Goal: Information Seeking & Learning: Learn about a topic

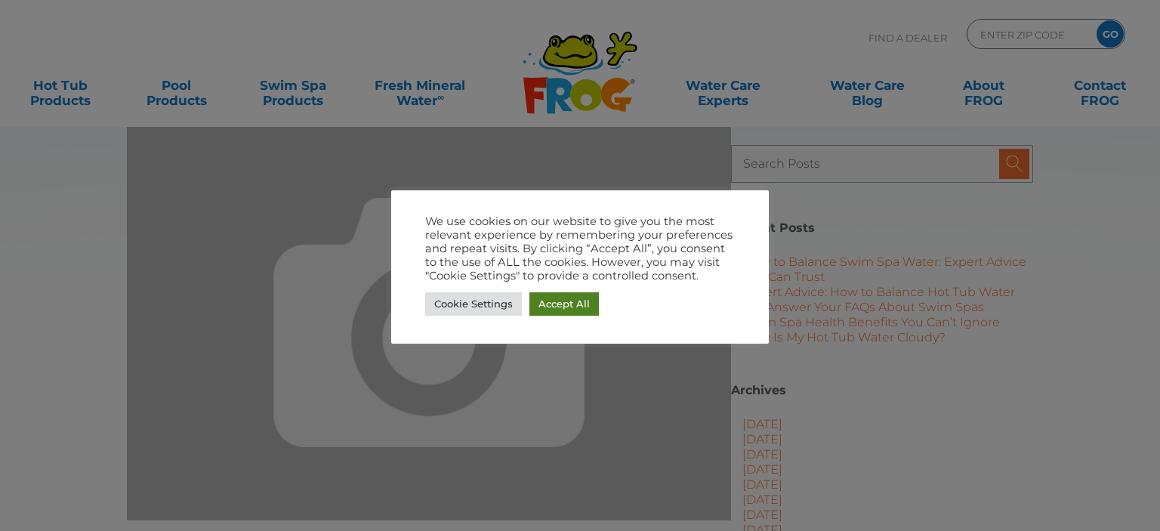
click at [554, 305] on link "Accept All" at bounding box center [564, 303] width 69 height 23
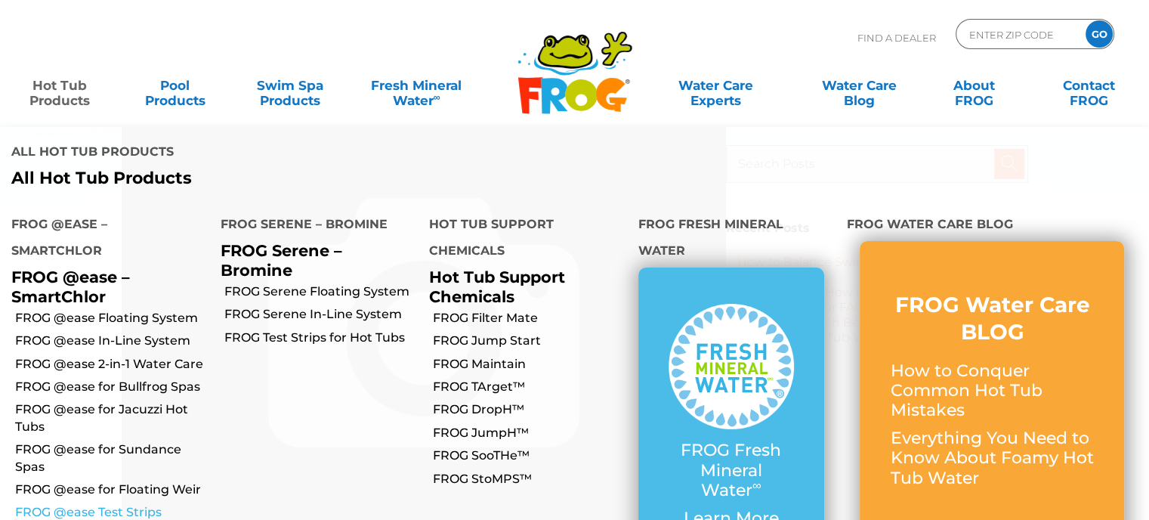
click at [146, 504] on link "FROG @ease Test Strips" at bounding box center [112, 512] width 194 height 17
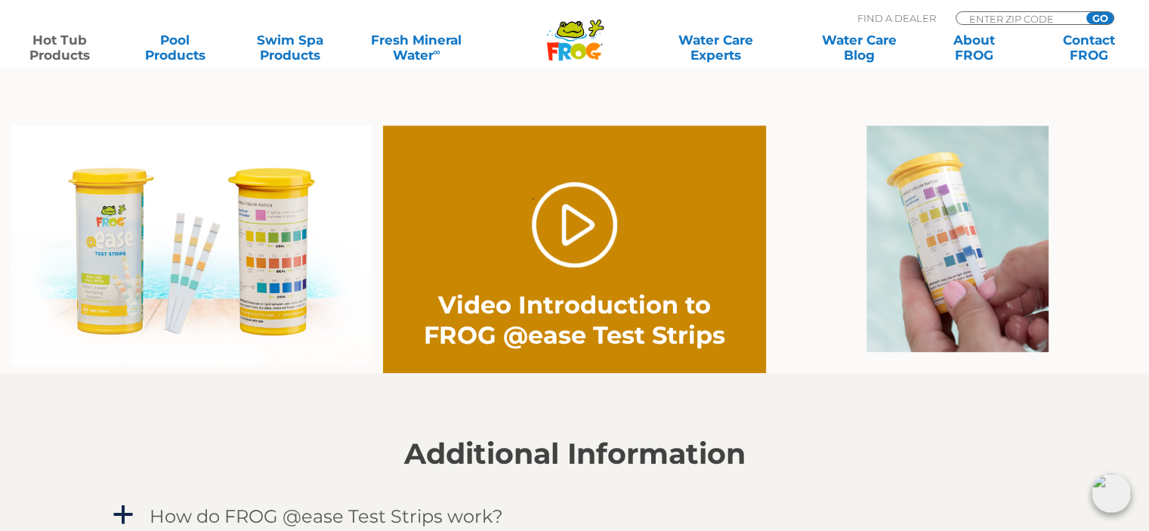
scroll to position [982, 0]
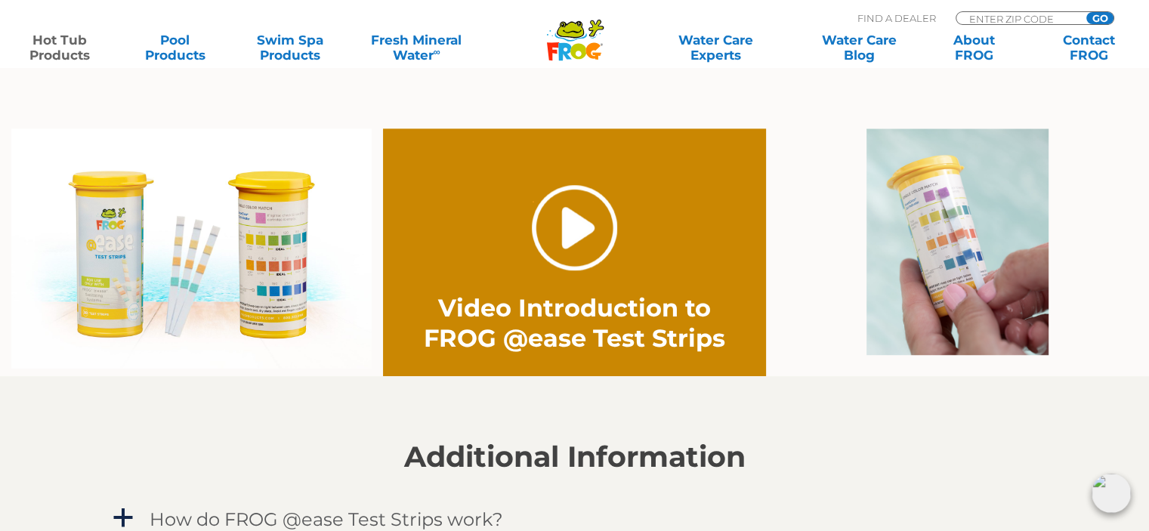
click at [551, 226] on link "." at bounding box center [574, 227] width 85 height 85
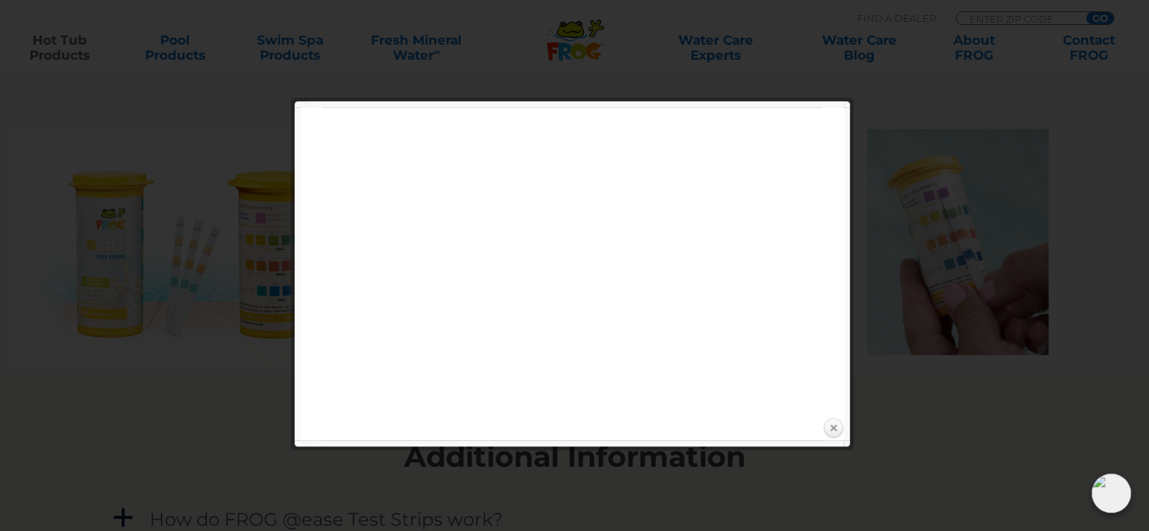
click at [832, 423] on link "Close" at bounding box center [833, 428] width 23 height 23
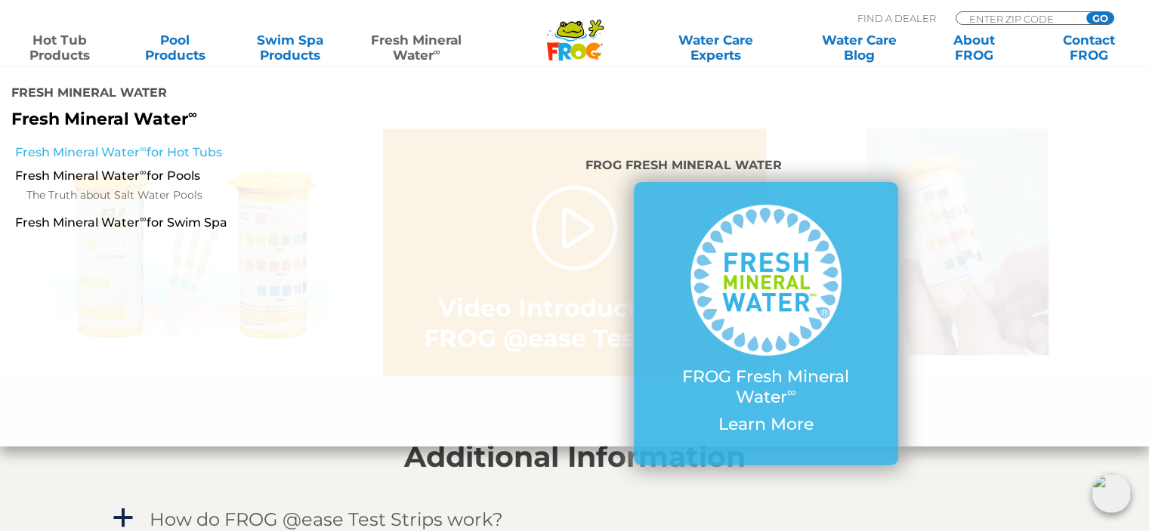
click at [186, 144] on link "Fresh Mineral Water ∞ for Hot Tubs" at bounding box center [199, 152] width 368 height 17
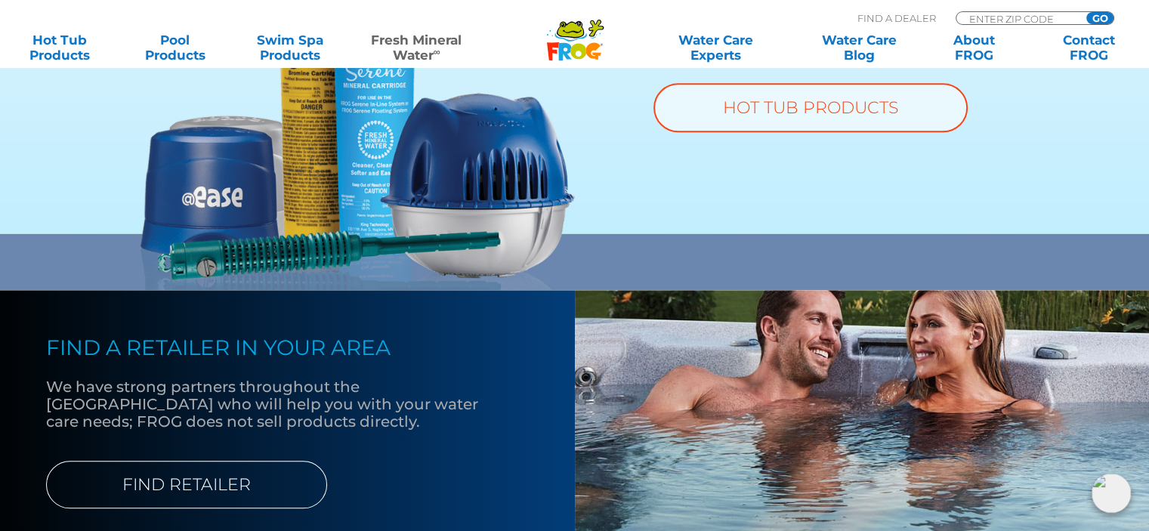
scroll to position [1284, 0]
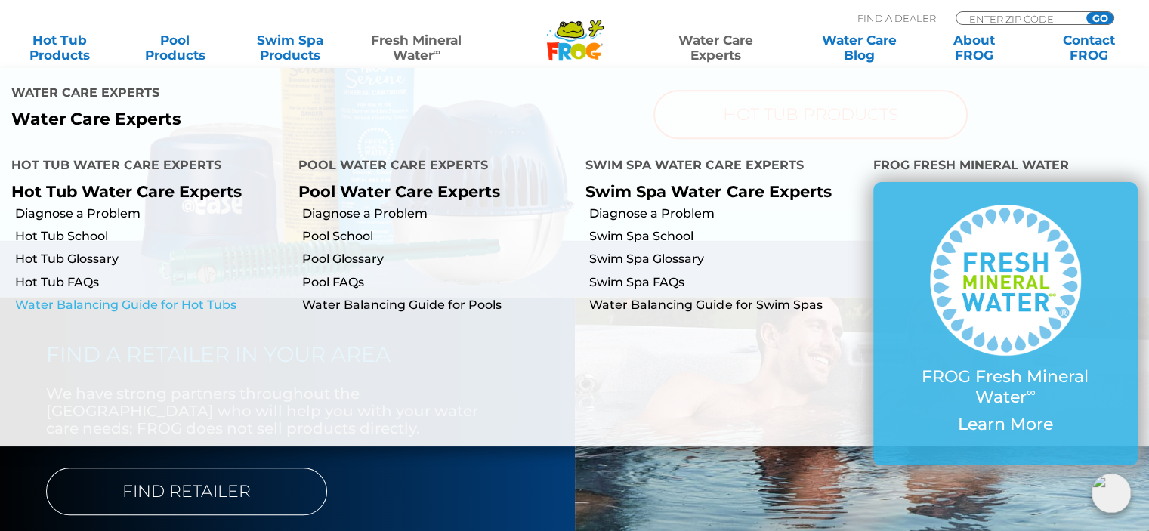
click at [137, 297] on link "Water Balancing Guide for Hot Tubs" at bounding box center [151, 305] width 272 height 17
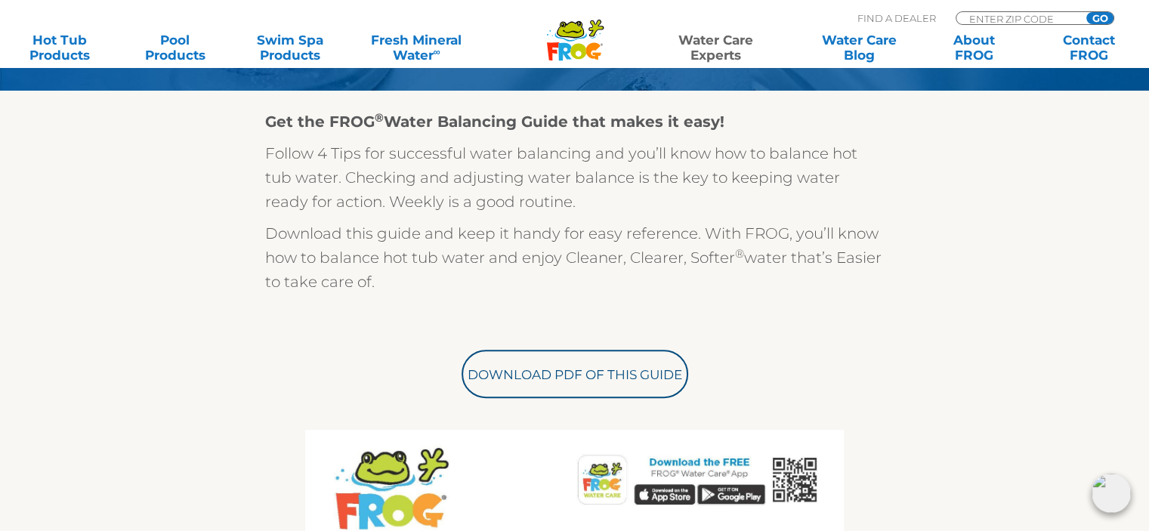
scroll to position [227, 0]
